Goal: Use online tool/utility: Utilize a website feature to perform a specific function

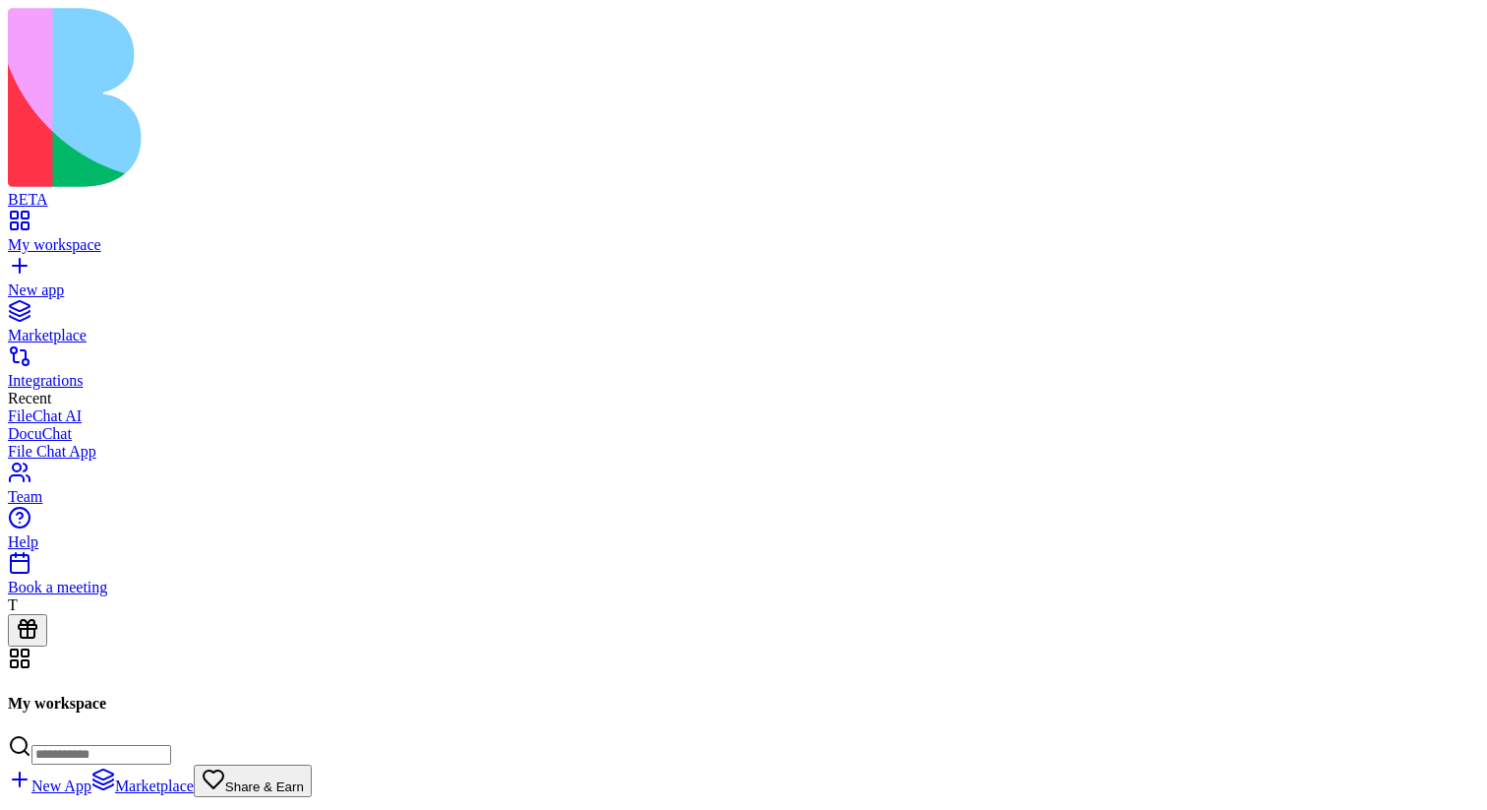
click at [304, 779] on span "Share & Earn" at bounding box center [264, 786] width 79 height 15
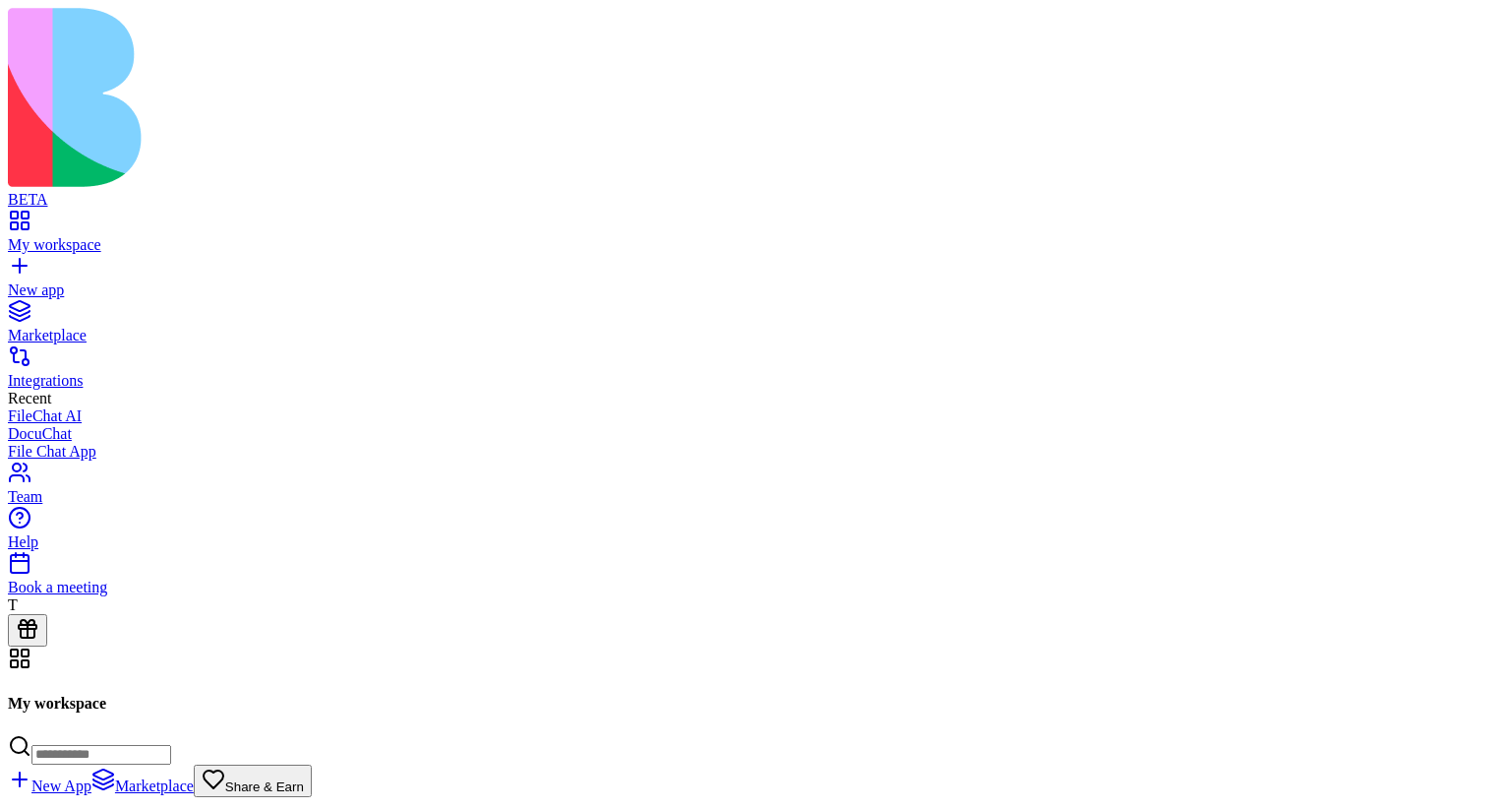
click at [139, 309] on link "Marketplace" at bounding box center [744, 326] width 1472 height 35
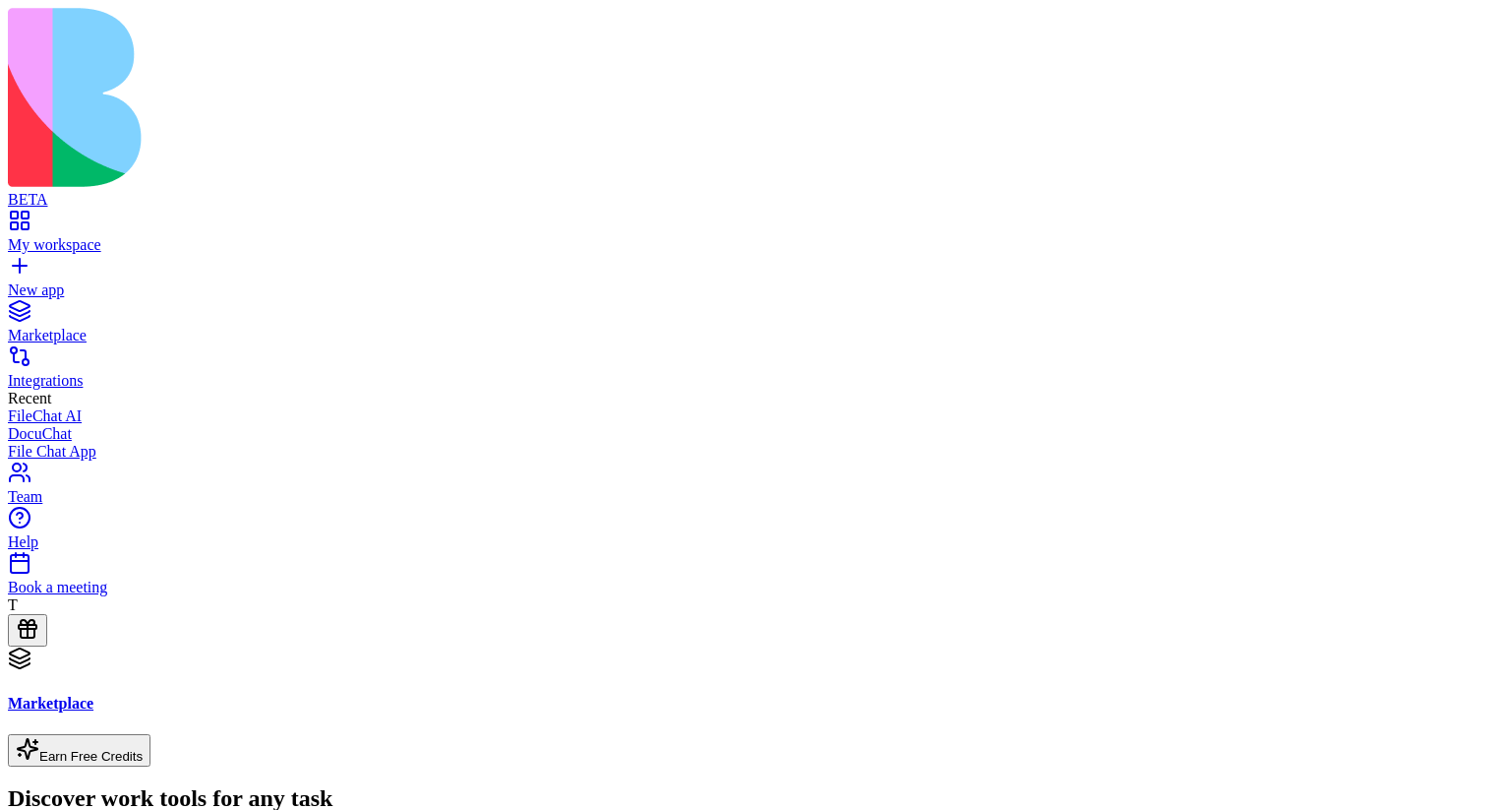
click at [126, 236] on div "My workspace" at bounding box center [744, 245] width 1472 height 18
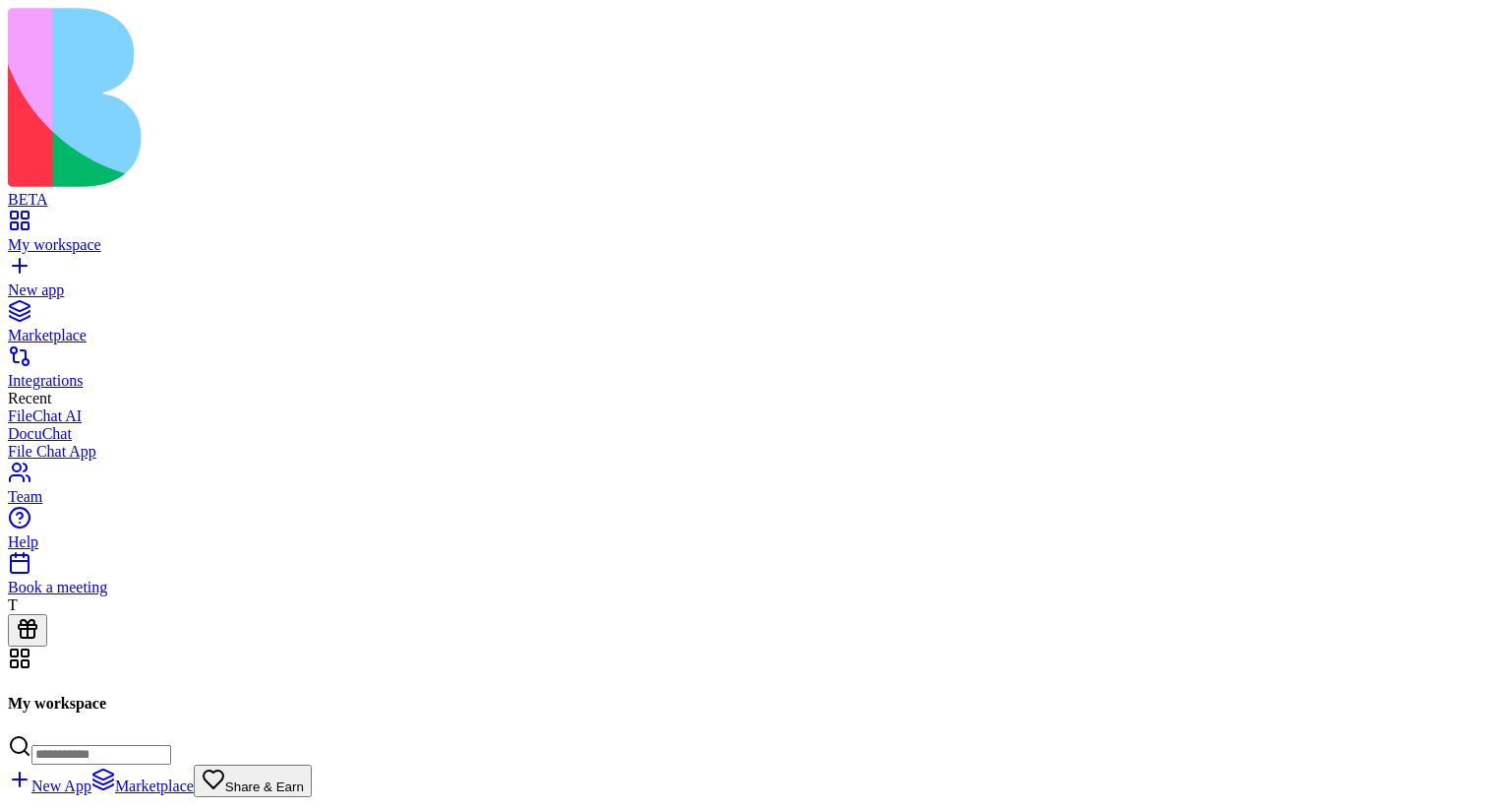
click at [47, 646] on button at bounding box center [27, 630] width 39 height 32
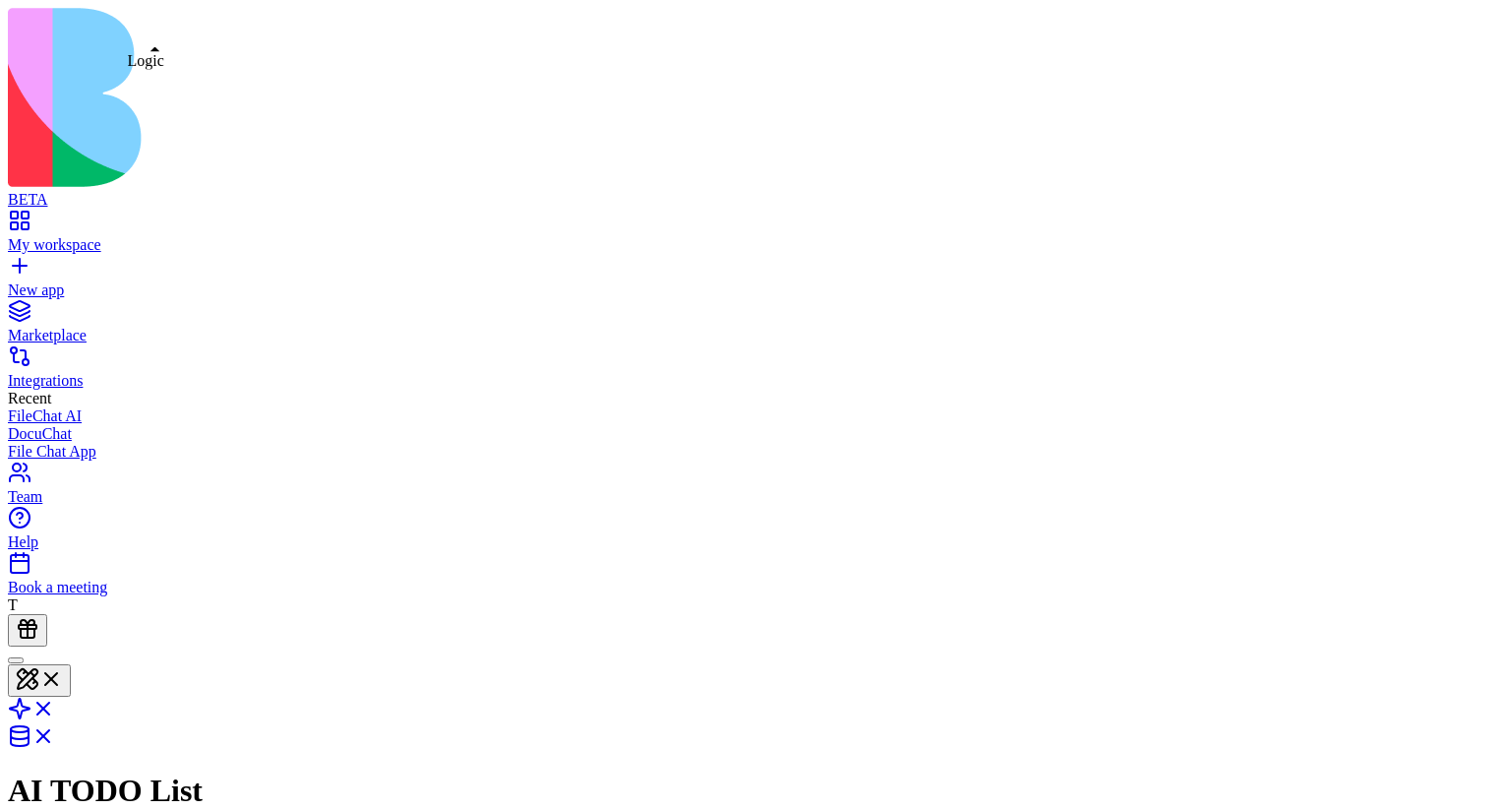
click at [55, 706] on link at bounding box center [31, 714] width 47 height 17
click at [55, 674] on link at bounding box center [31, 682] width 47 height 17
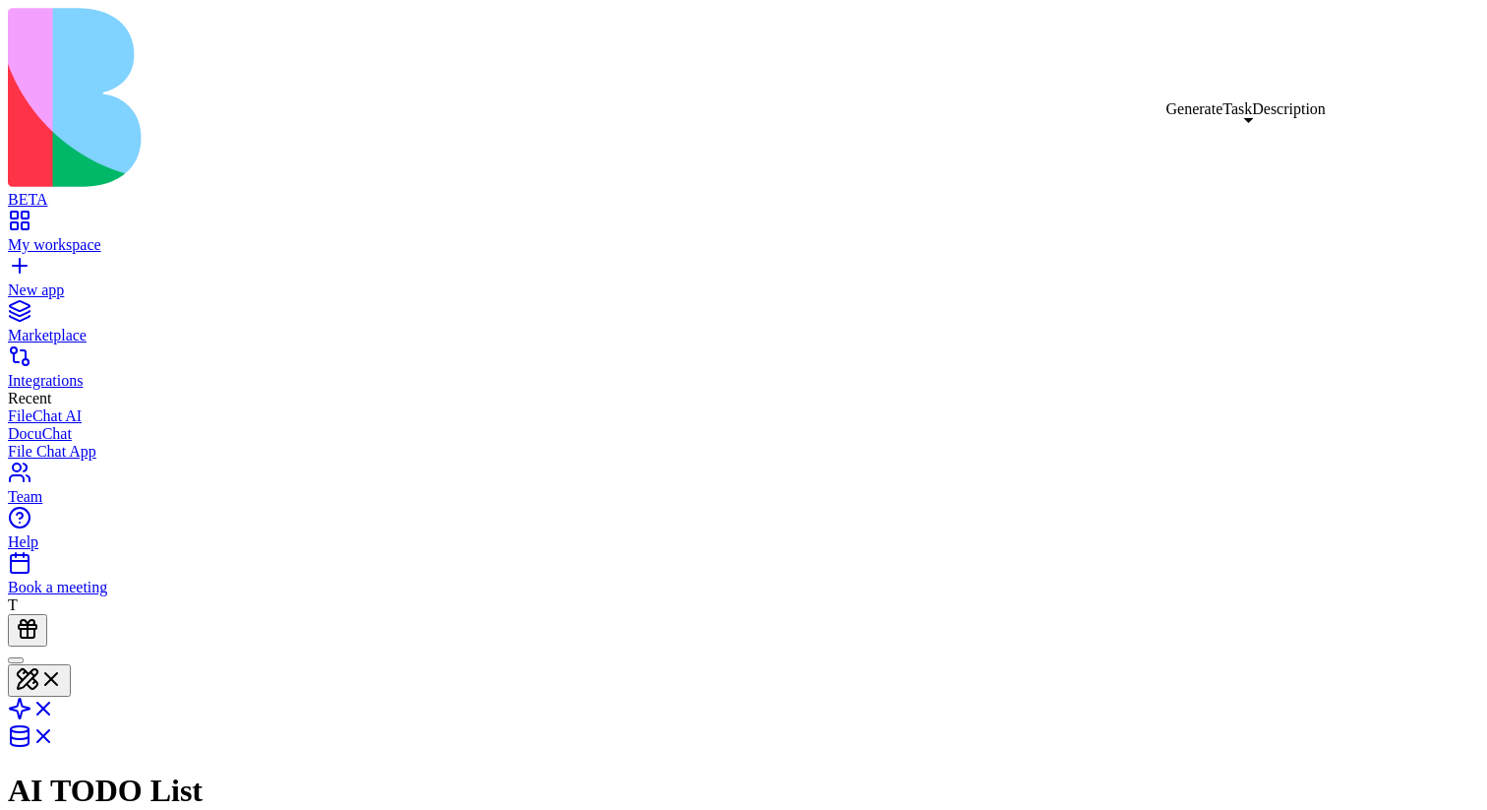
type textarea "**********"
